Goal: Task Accomplishment & Management: Use online tool/utility

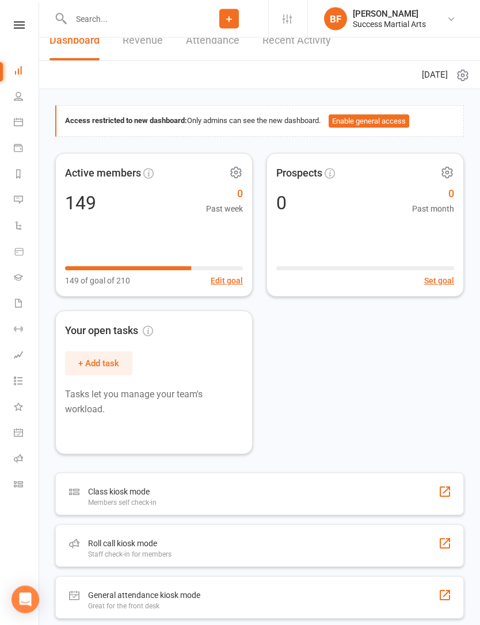
scroll to position [17, 0]
click at [267, 541] on div "Roll call kiosk mode Staff check-in for members" at bounding box center [259, 546] width 408 height 43
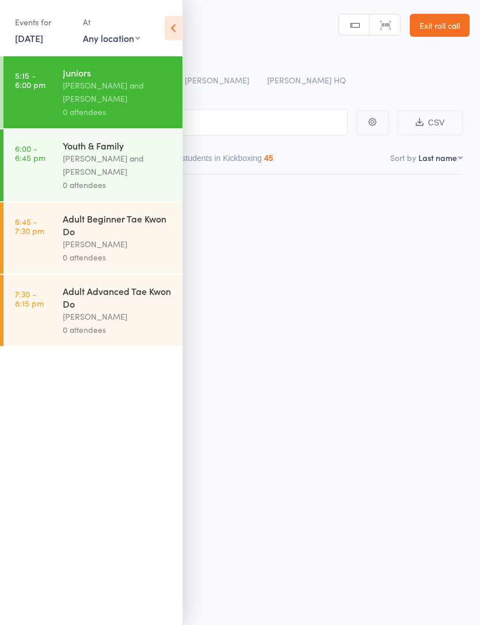
click at [182, 24] on icon at bounding box center [174, 28] width 18 height 24
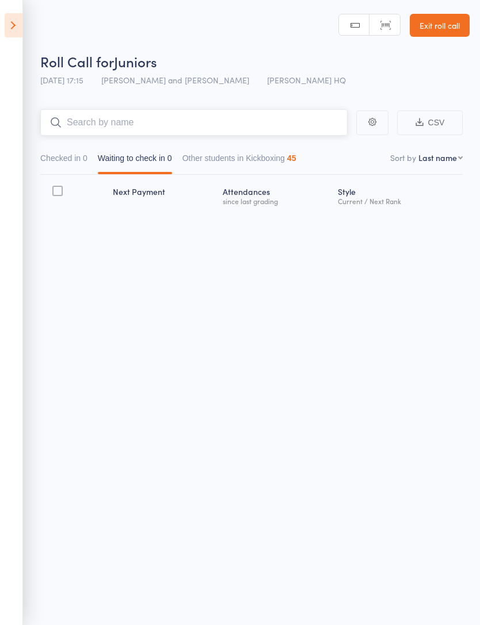
click at [239, 110] on input "search" at bounding box center [193, 122] width 307 height 26
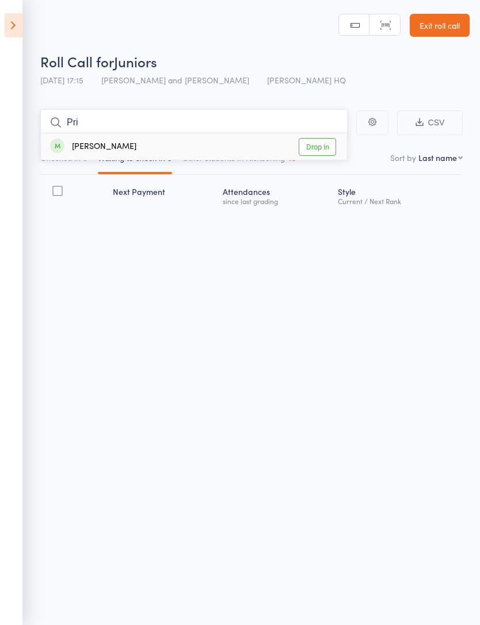
type input "Pri"
click at [242, 144] on div "[PERSON_NAME] Drop in" at bounding box center [194, 146] width 306 height 26
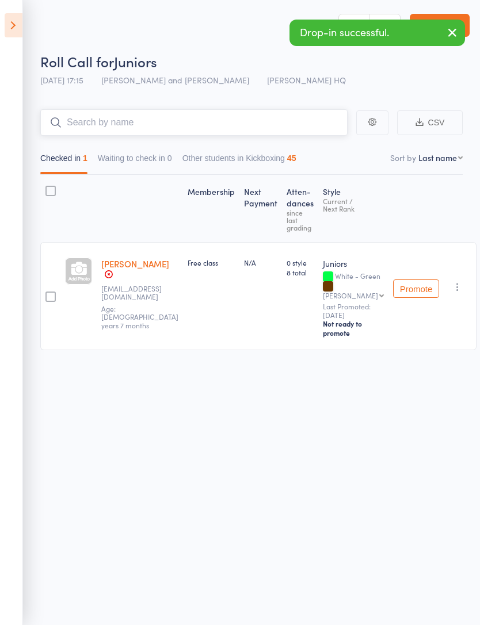
click at [263, 128] on input "search" at bounding box center [193, 122] width 307 height 26
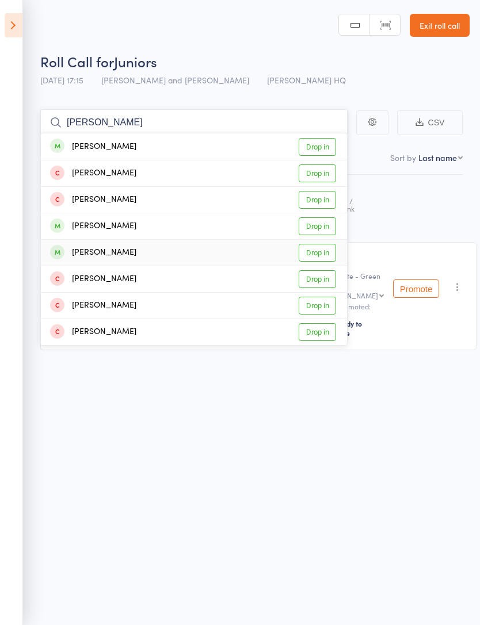
type input "[PERSON_NAME]"
click at [210, 256] on div "[PERSON_NAME] Drop in" at bounding box center [194, 253] width 306 height 26
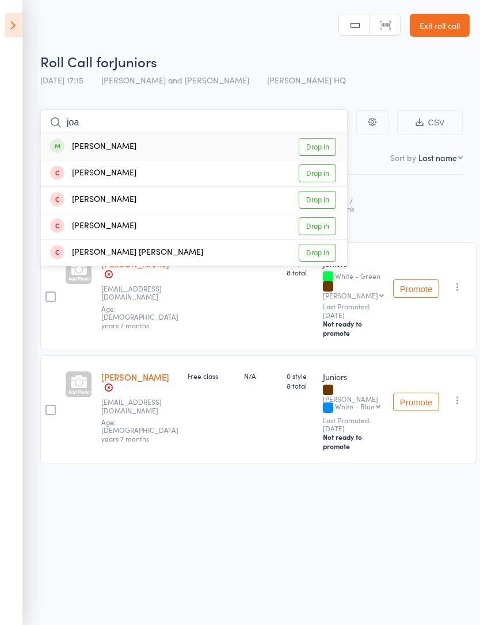
type input "joa"
click at [235, 142] on div "[PERSON_NAME] Drop in" at bounding box center [194, 146] width 306 height 26
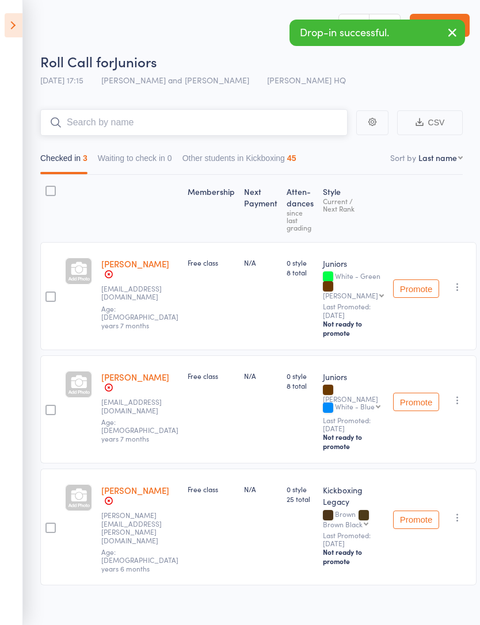
click at [200, 120] on input "search" at bounding box center [193, 122] width 307 height 26
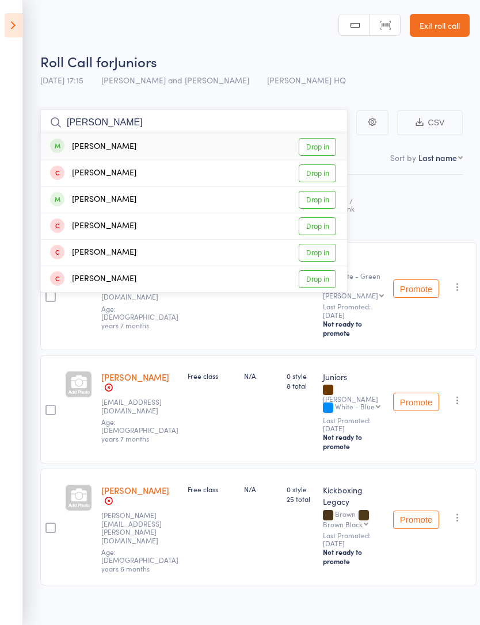
type input "[PERSON_NAME]"
click at [228, 145] on div "[PERSON_NAME] Drop in" at bounding box center [194, 146] width 306 height 26
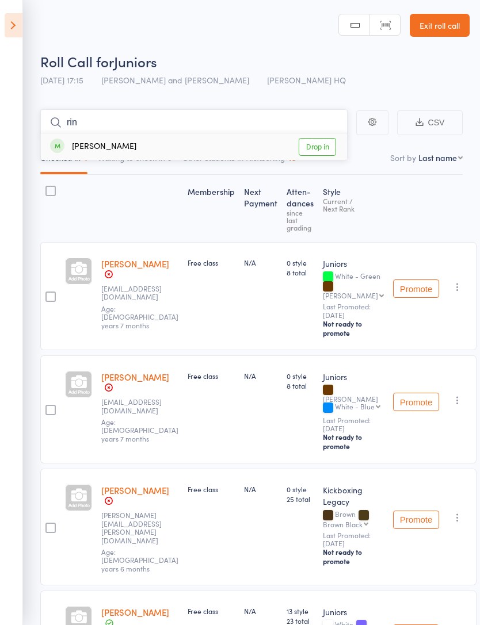
type input "rin"
click at [190, 155] on div "[PERSON_NAME] Drop in" at bounding box center [194, 146] width 306 height 26
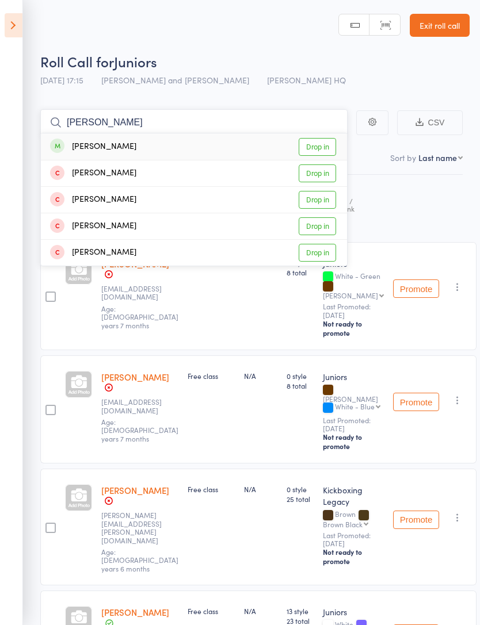
type input "[PERSON_NAME]"
click at [248, 151] on div "[PERSON_NAME] Drop in" at bounding box center [194, 146] width 306 height 26
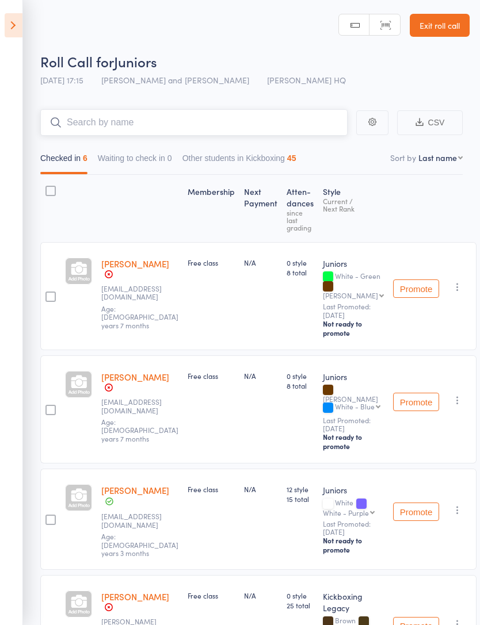
click at [202, 125] on input "search" at bounding box center [193, 122] width 307 height 26
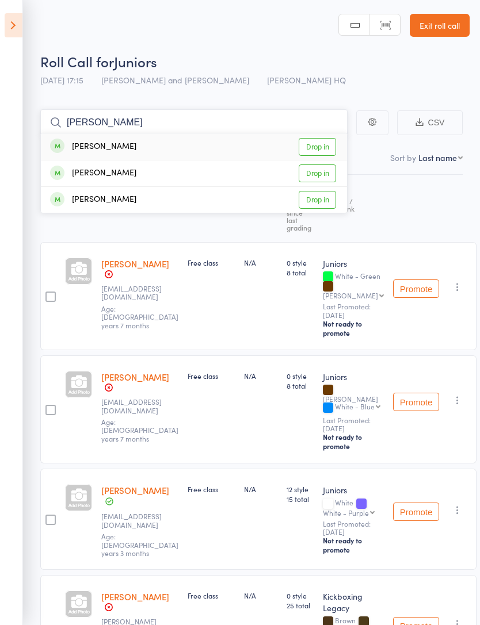
type input "[PERSON_NAME]"
click at [243, 146] on div "[PERSON_NAME] Drop in" at bounding box center [194, 146] width 306 height 26
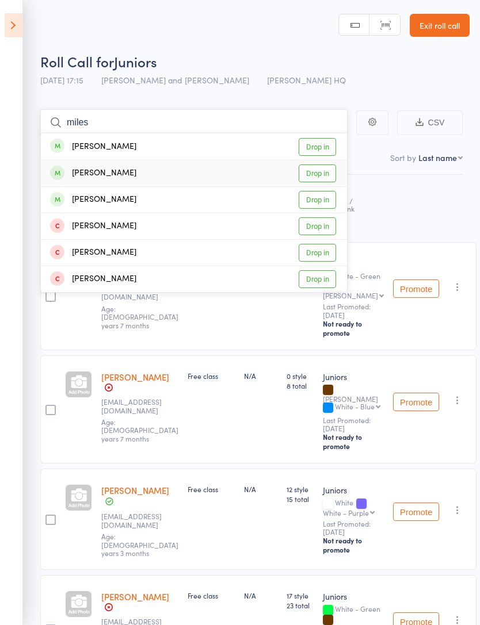
type input "miles"
click at [204, 178] on div "[PERSON_NAME] Drop in" at bounding box center [194, 173] width 306 height 26
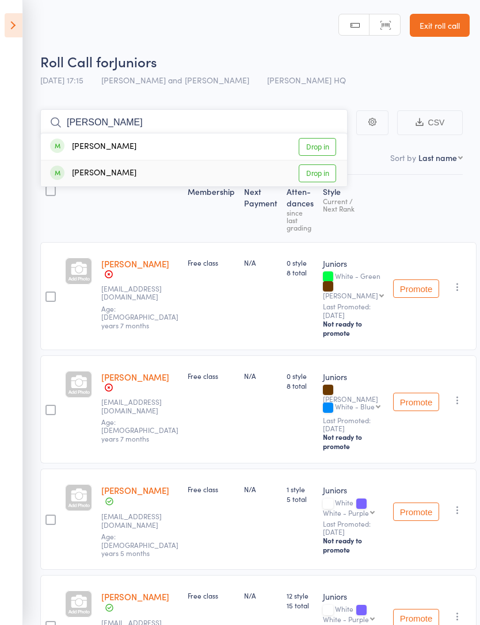
type input "[PERSON_NAME]"
click at [182, 169] on div "[PERSON_NAME] Drop in" at bounding box center [194, 173] width 306 height 26
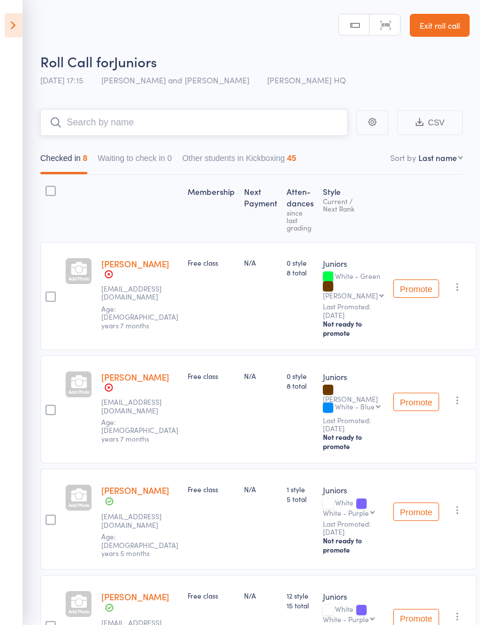
click at [205, 131] on input "search" at bounding box center [193, 122] width 307 height 26
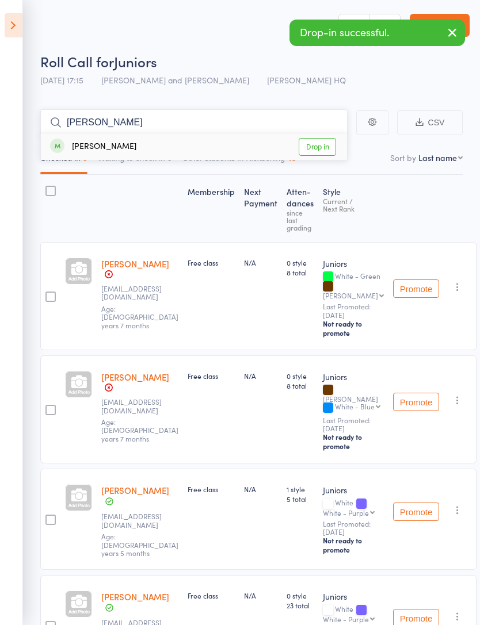
type input "[PERSON_NAME]"
click at [87, 150] on div "[PERSON_NAME]" at bounding box center [93, 146] width 86 height 13
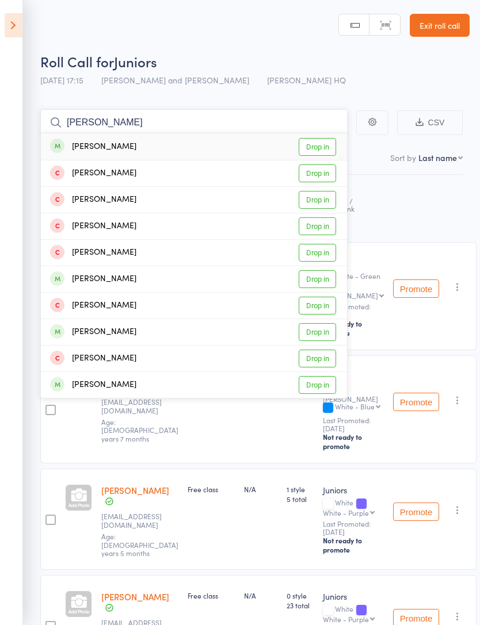
type input "[PERSON_NAME]"
click at [223, 144] on div "[PERSON_NAME] Drop in" at bounding box center [194, 146] width 306 height 26
